Goal: Complete application form: Complete application form

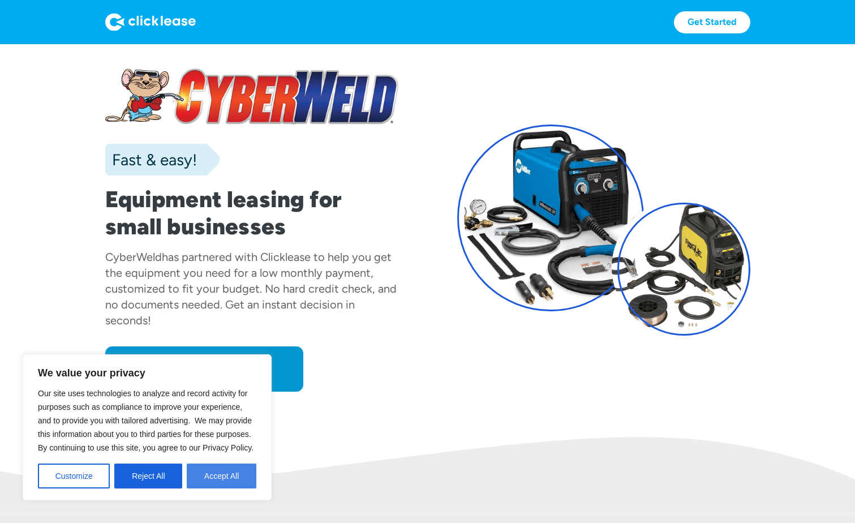
click at [234, 479] on button "Accept All" at bounding box center [222, 476] width 70 height 25
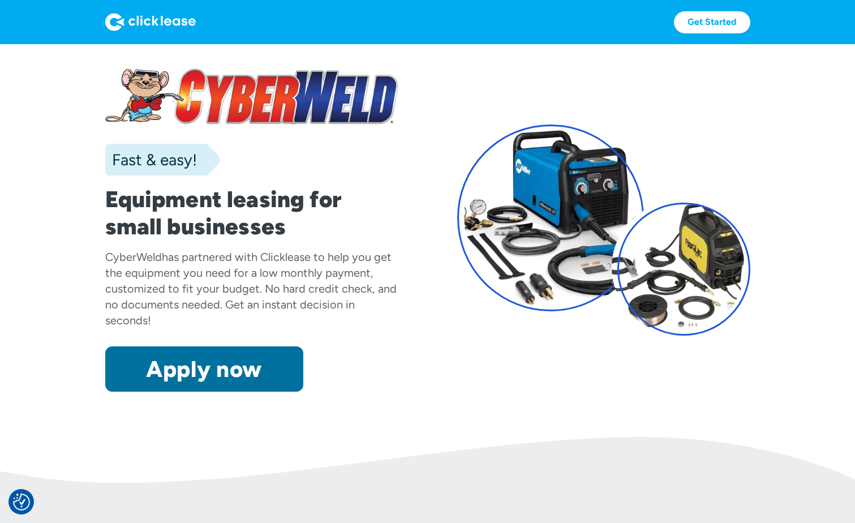
click at [216, 365] on link "Apply now" at bounding box center [204, 368] width 198 height 45
